Goal: Information Seeking & Learning: Check status

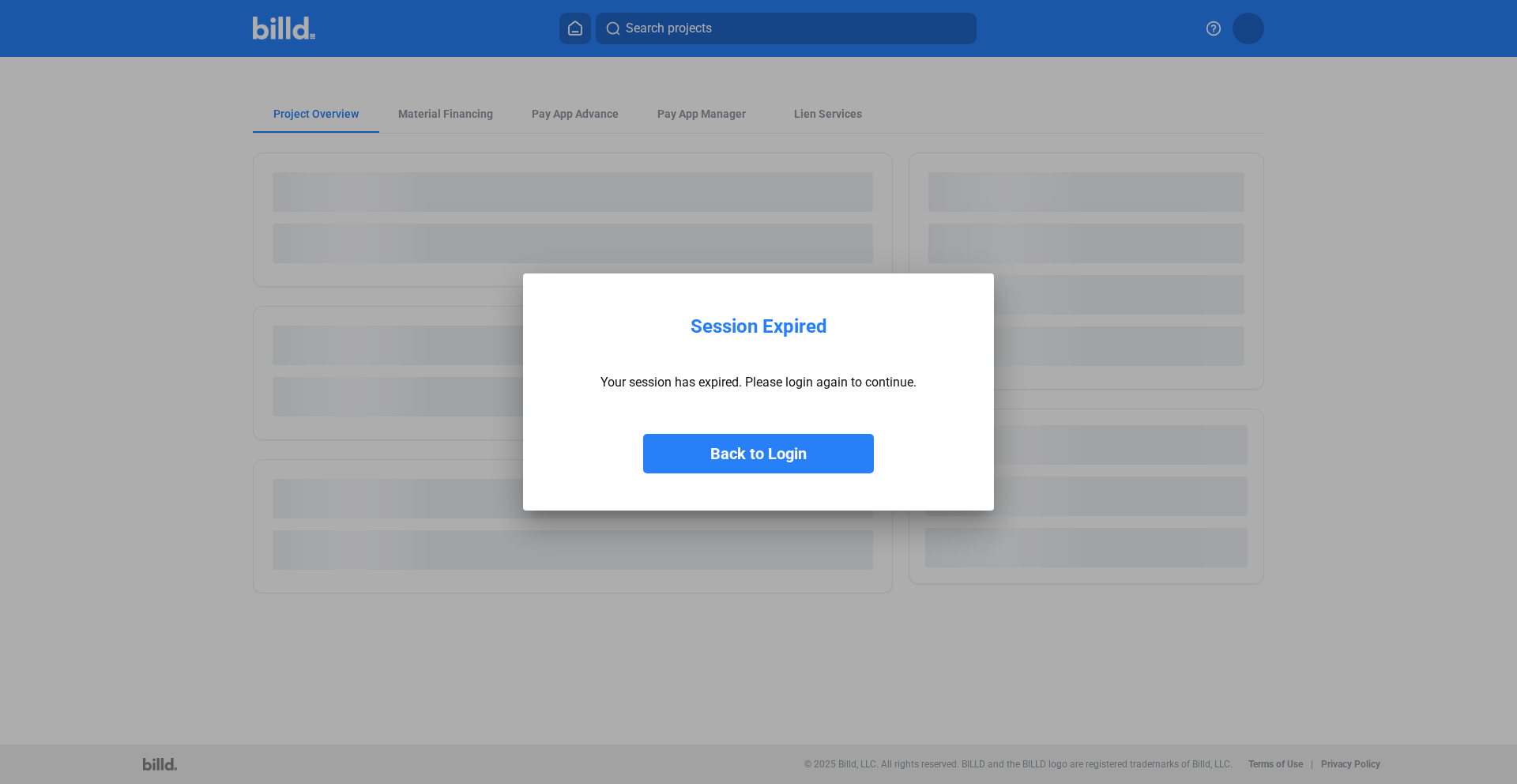
click at [774, 452] on button "Back to Login" at bounding box center [758, 453] width 230 height 39
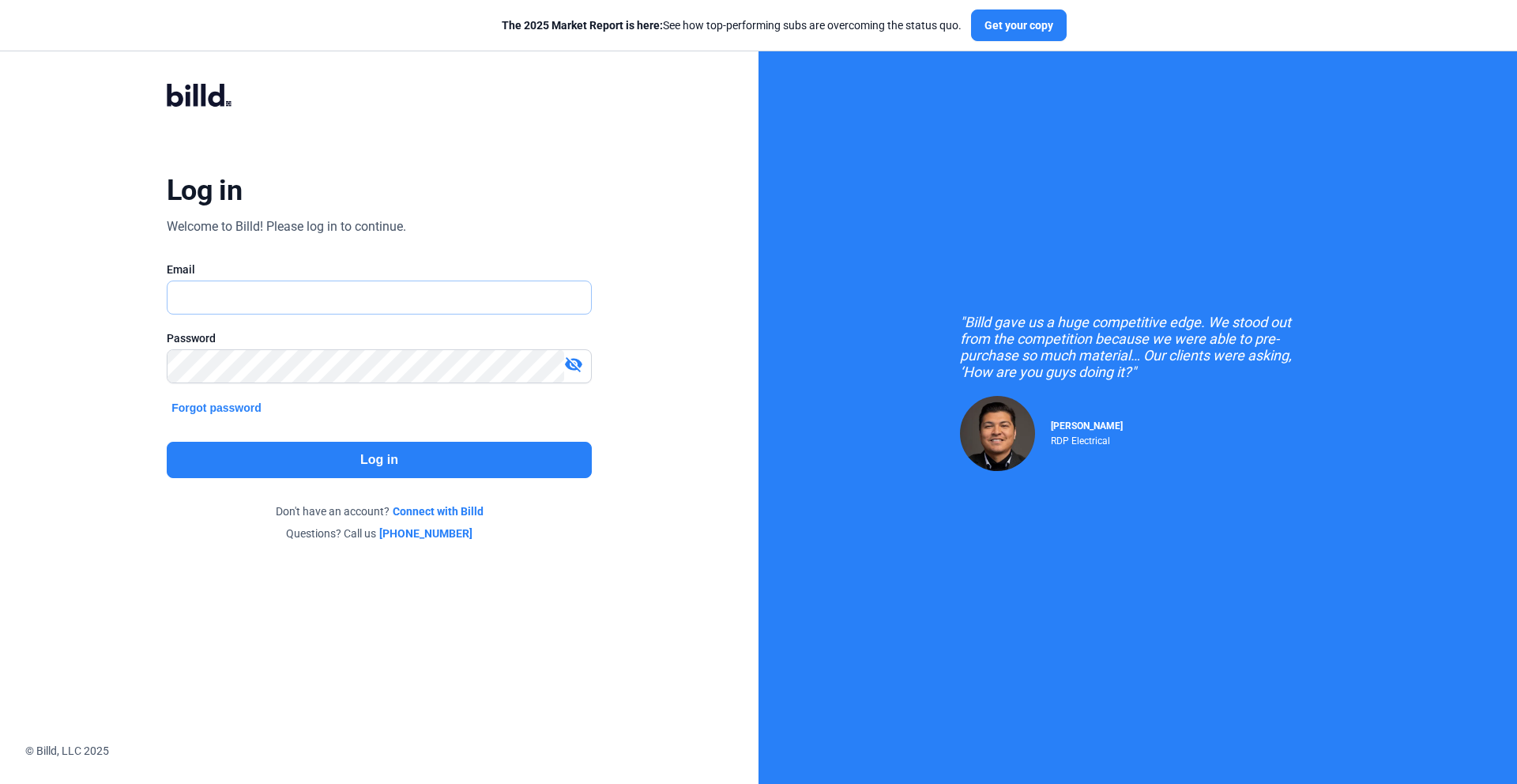
click at [298, 292] on input "text" at bounding box center [370, 298] width 406 height 32
type input "[PERSON_NAME][EMAIL_ADDRESS][DOMAIN_NAME]"
click at [430, 461] on button "Log in" at bounding box center [378, 459] width 425 height 36
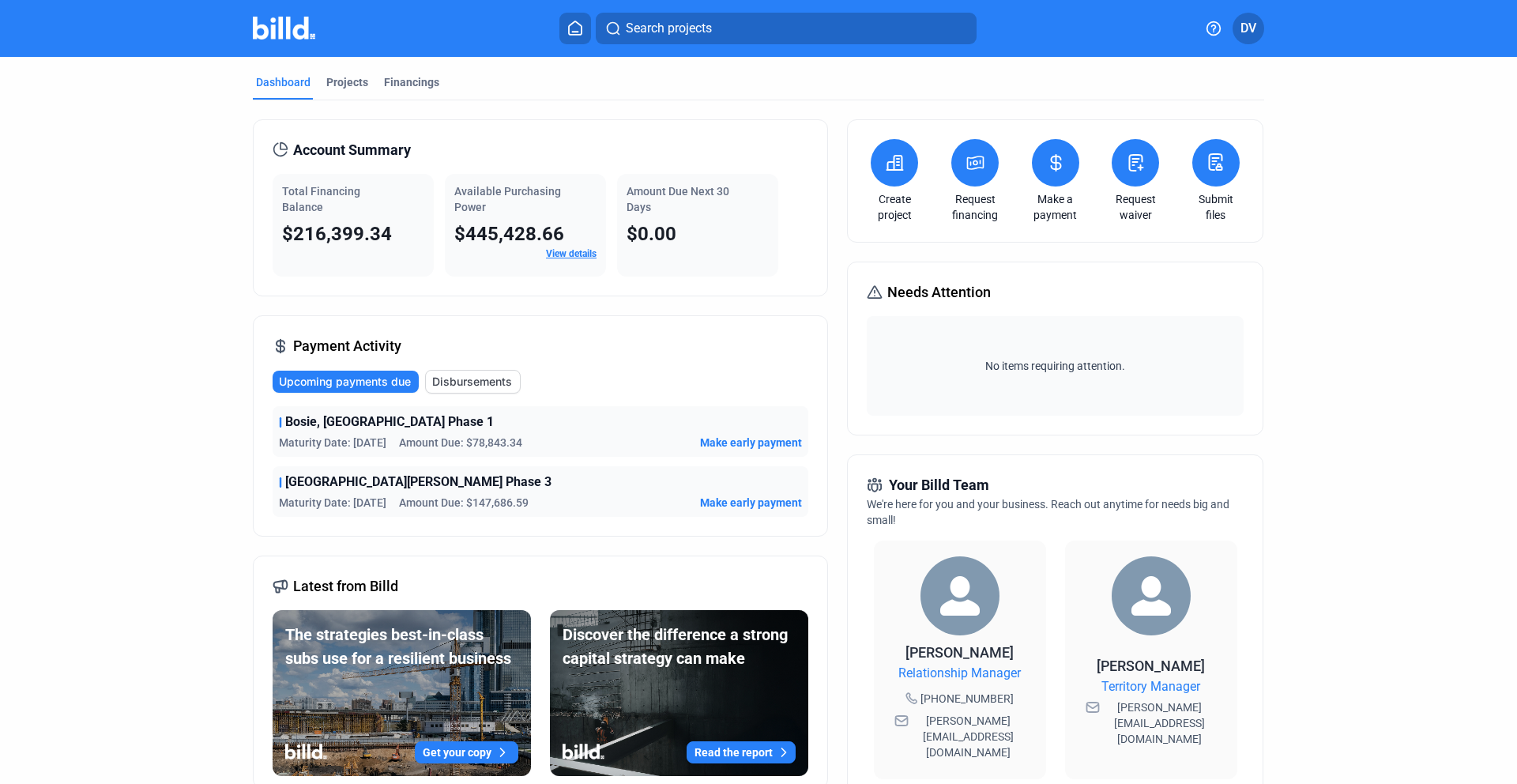
drag, startPoint x: 562, startPoint y: 247, endPoint x: 550, endPoint y: 285, distance: 39.8
click at [548, 278] on div "Account Summary Total Financing Balance $216,399.34 Available Purchasing Power …" at bounding box center [540, 207] width 575 height 177
click at [551, 302] on div "Account Summary Total Financing Balance $216,399.34 Available Purchasing Power …" at bounding box center [540, 617] width 575 height 995
click at [345, 78] on div "Projects" at bounding box center [347, 82] width 42 height 16
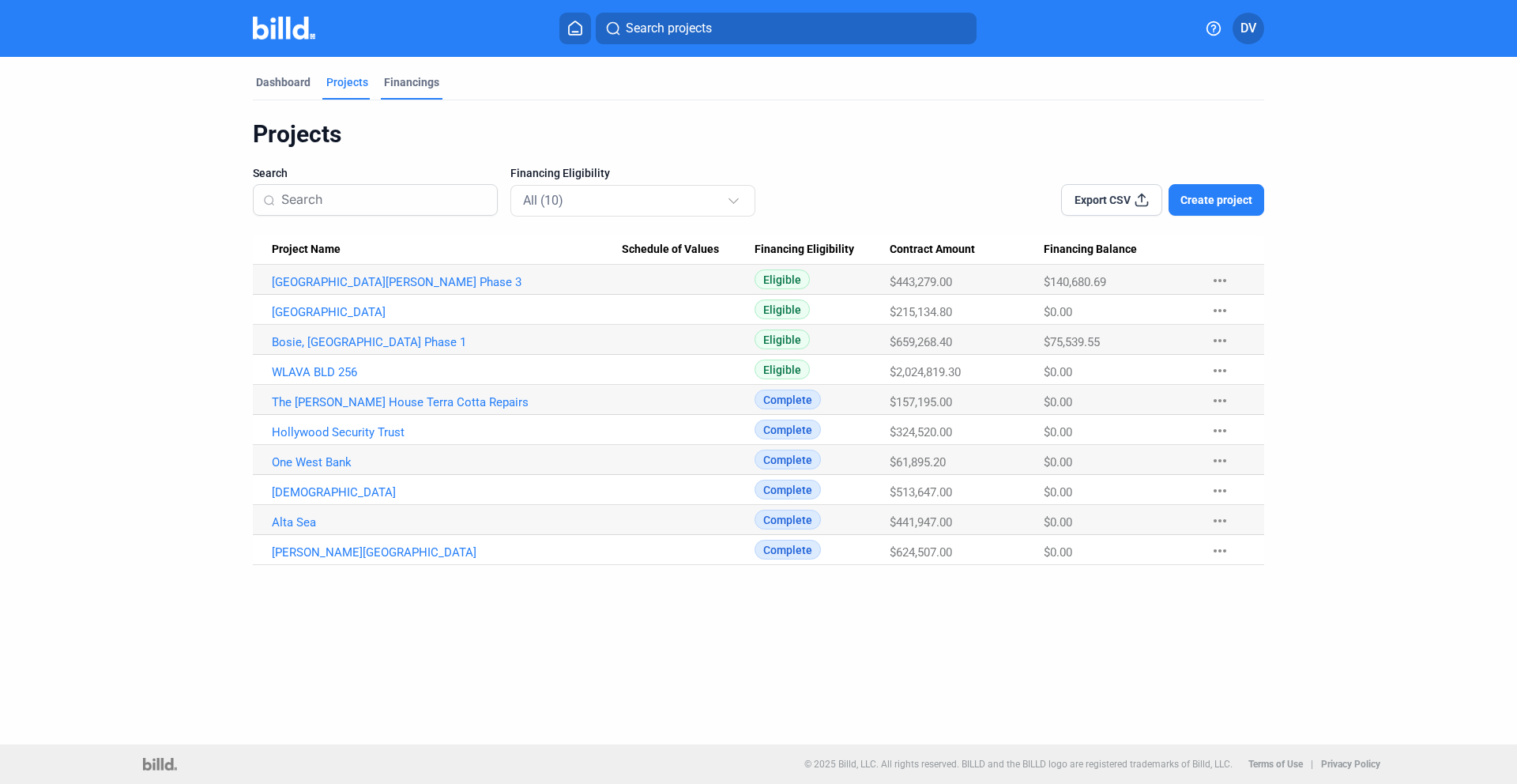
click at [412, 81] on div "Financings" at bounding box center [411, 82] width 55 height 16
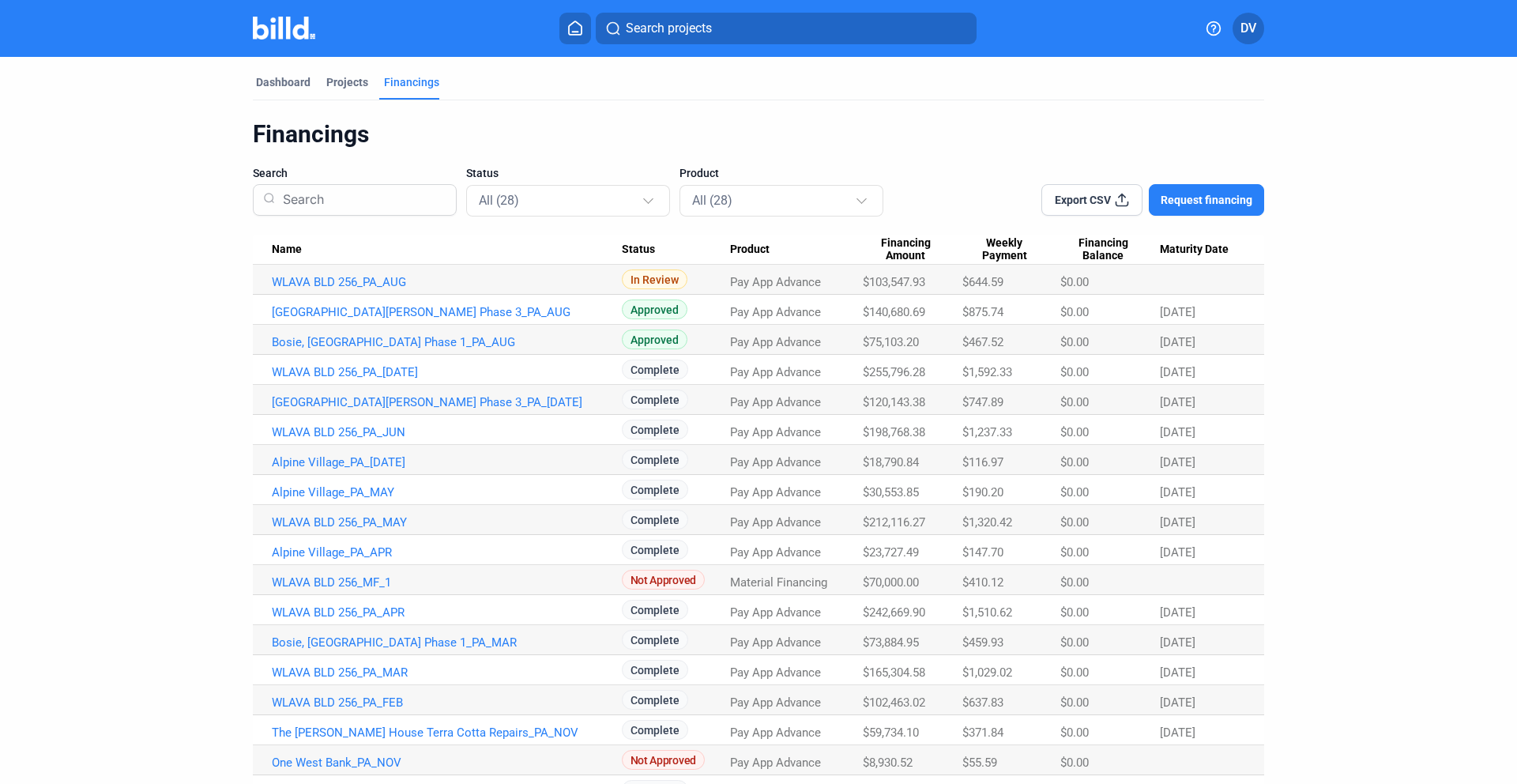
drag, startPoint x: 860, startPoint y: 286, endPoint x: 927, endPoint y: 315, distance: 73.0
click at [927, 315] on tbody "WLAVA BLD 256_PA_AUG In Review Pay App Advance $103,547.93 $644.59 $0.00 [GEOGR…" at bounding box center [758, 685] width 1011 height 841
click at [926, 315] on div "$140,680.69" at bounding box center [912, 312] width 99 height 14
drag, startPoint x: 1014, startPoint y: 310, endPoint x: 1204, endPoint y: 322, distance: 190.4
click at [1204, 322] on tr "[GEOGRAPHIC_DATA][PERSON_NAME] Phase 3_PA_AUG Approved Pay App Advance $140,680…" at bounding box center [758, 310] width 1011 height 30
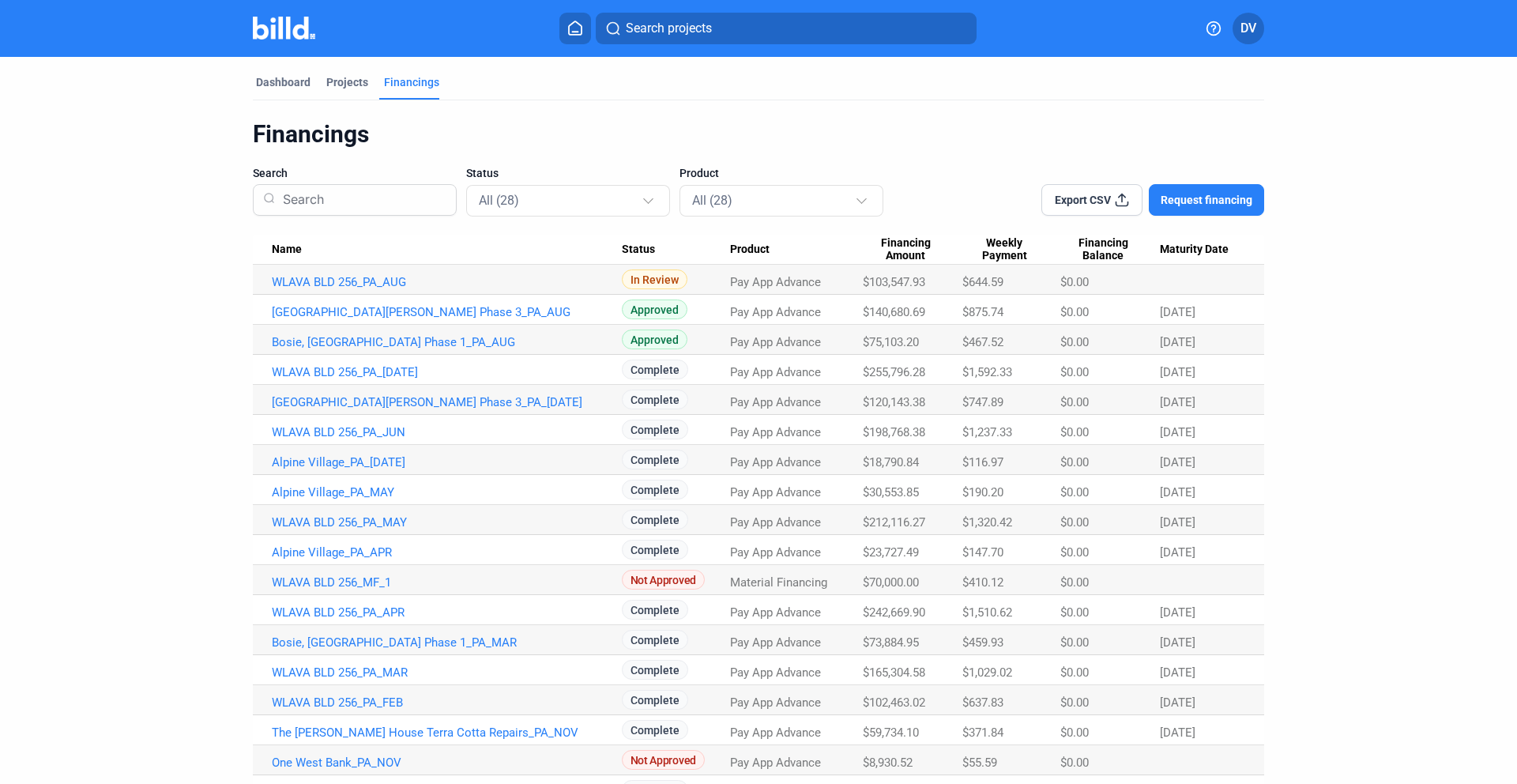
drag, startPoint x: 1204, startPoint y: 319, endPoint x: 1372, endPoint y: 347, distance: 170.3
click at [1372, 347] on dashboard "Dashboard Projects Financings Financings Search Status All (28) Product All (28…" at bounding box center [758, 581] width 1365 height 1048
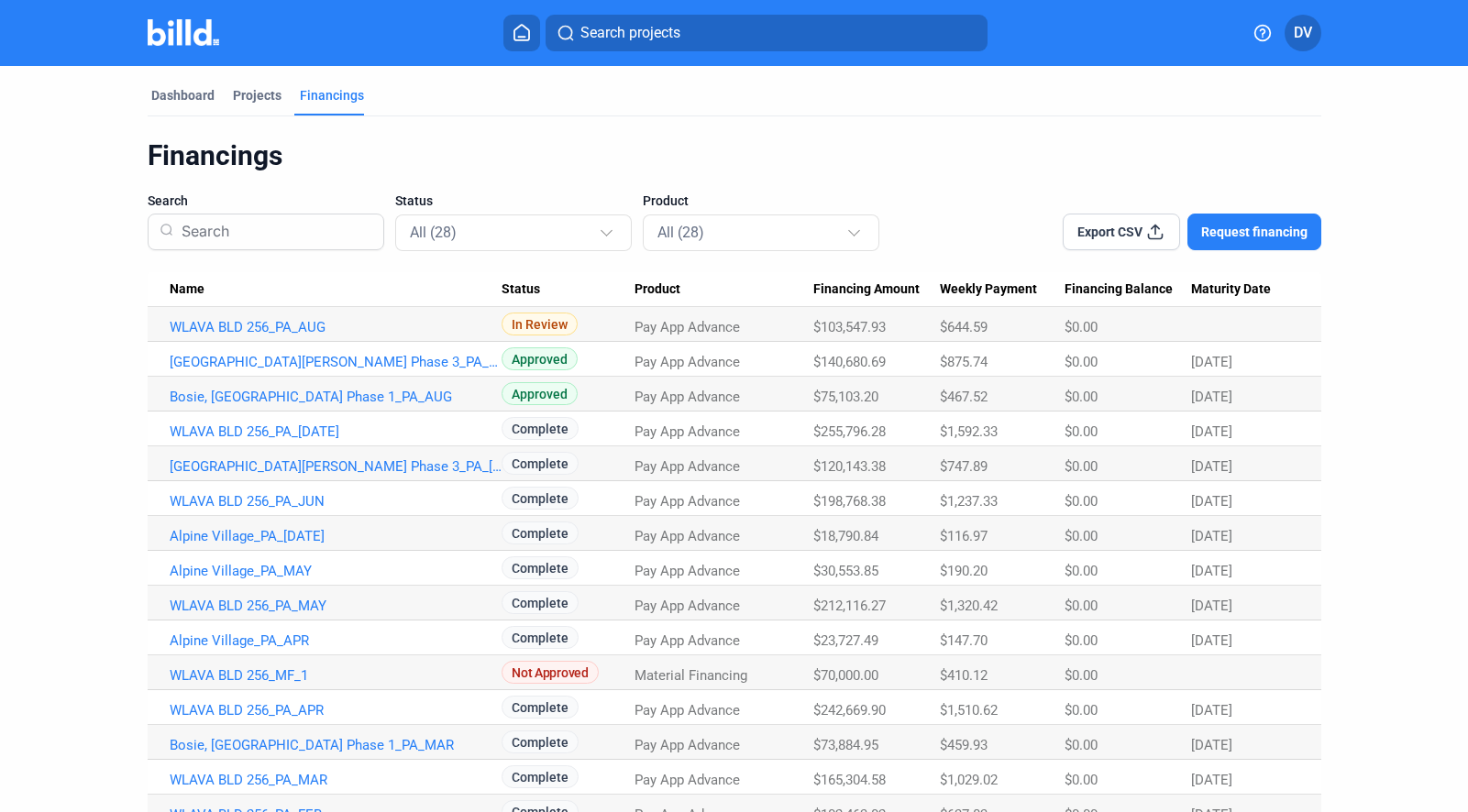
scroll to position [23, 0]
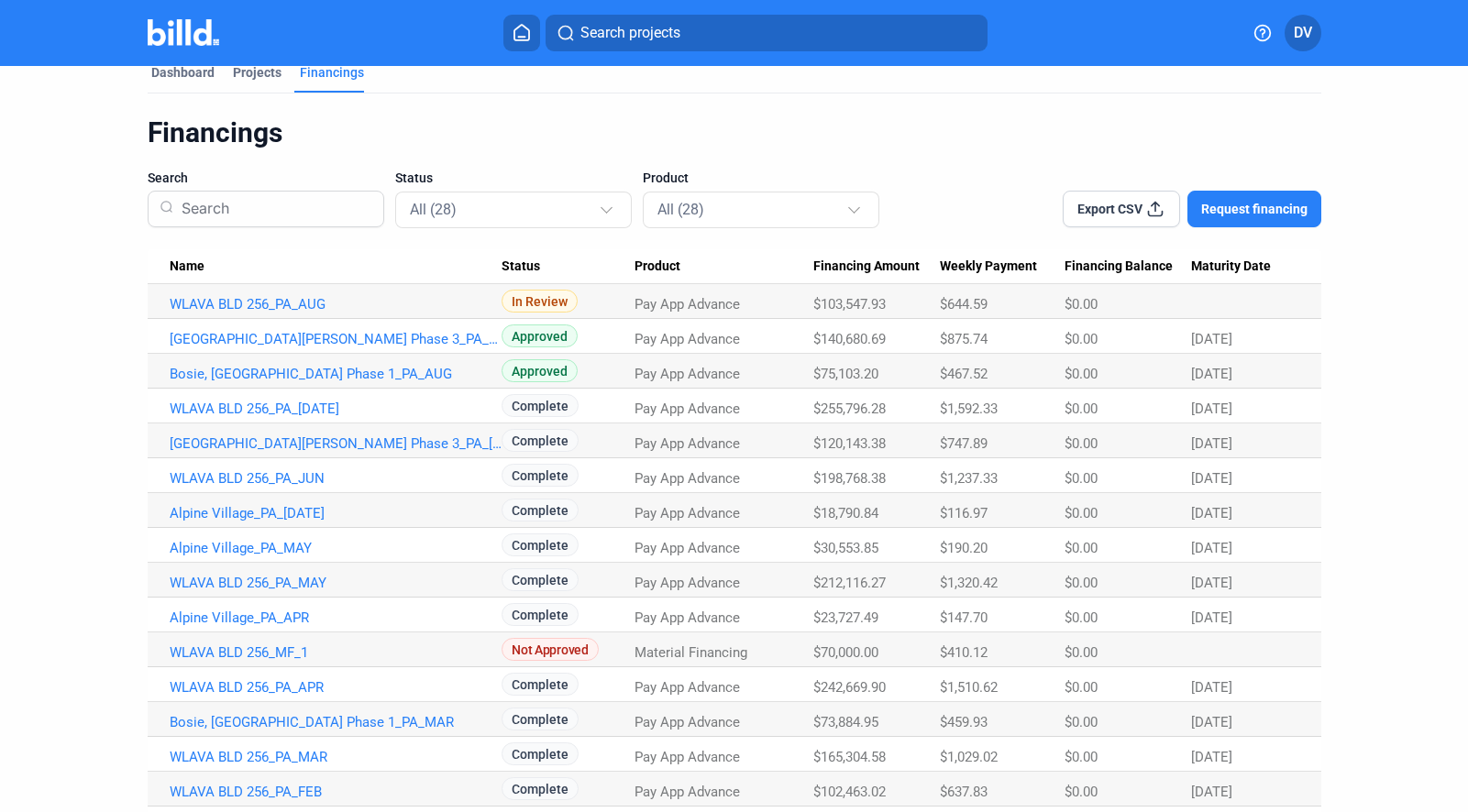
drag, startPoint x: 1078, startPoint y: 353, endPoint x: 942, endPoint y: 373, distance: 137.5
click at [942, 373] on tr "Bosie, ID Train Station Phase 1_PA_AUG Approved Pay App Advance $75,103.20 $467…" at bounding box center [734, 371] width 1174 height 35
drag, startPoint x: 948, startPoint y: 375, endPoint x: 977, endPoint y: 380, distance: 29.4
click at [977, 380] on span "$467.52" at bounding box center [963, 374] width 47 height 17
drag, startPoint x: 917, startPoint y: 370, endPoint x: 469, endPoint y: 312, distance: 451.7
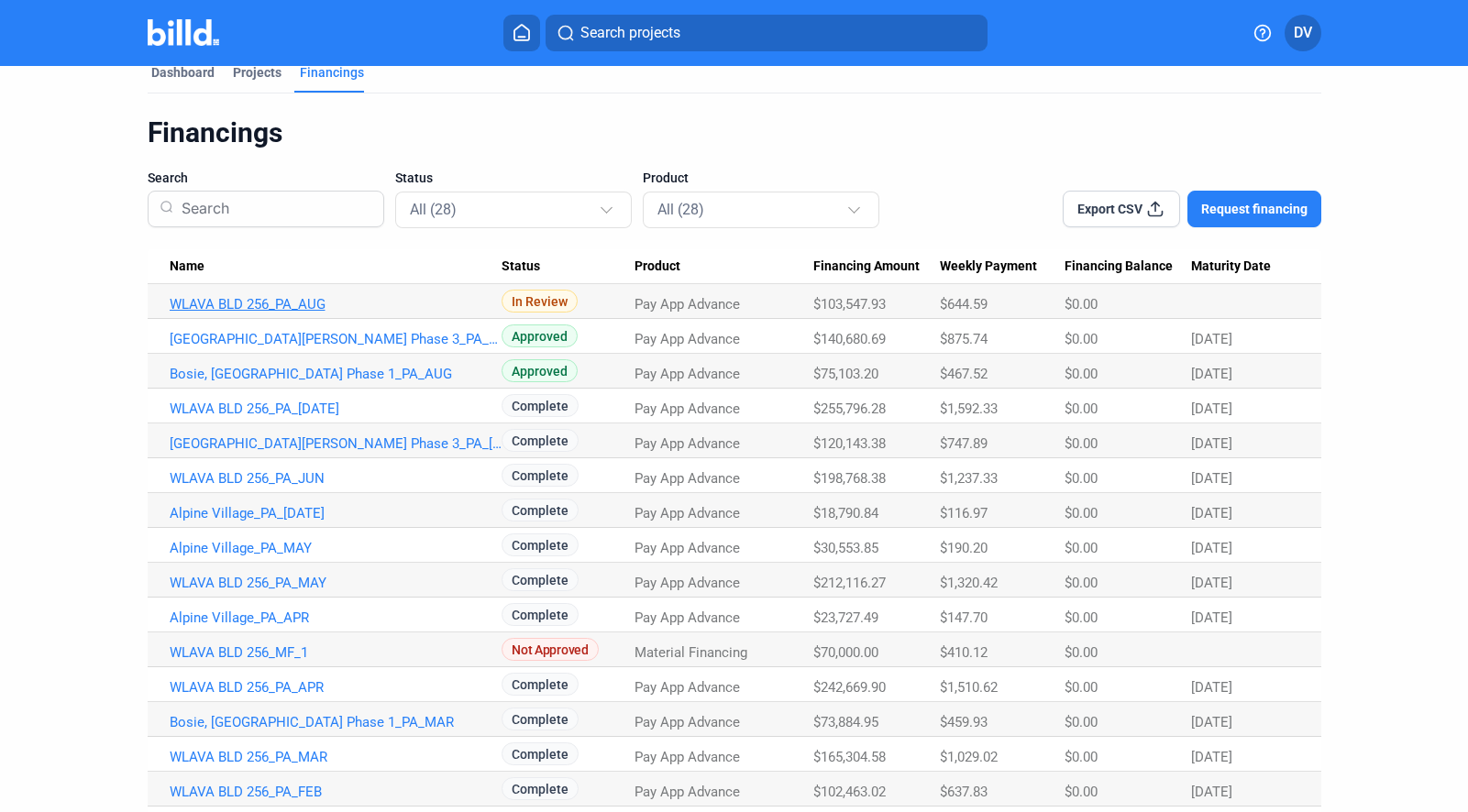
click at [589, 358] on tr "Bosie, ID Train Station Phase 1_PA_AUG Approved Pay App Advance $75,103.20 $467…" at bounding box center [734, 371] width 1174 height 35
